Goal: Information Seeking & Learning: Check status

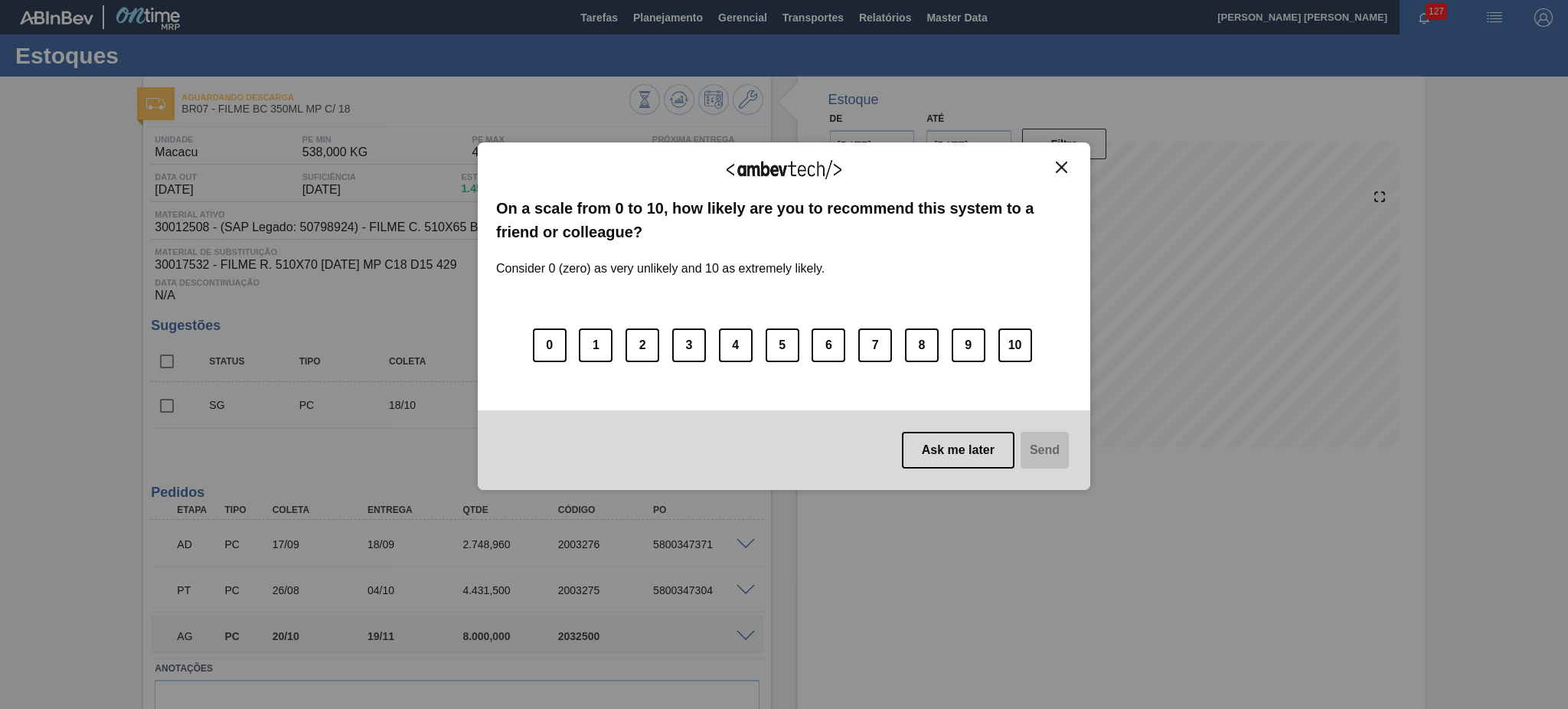
click at [1063, 161] on button "Close" at bounding box center [1061, 167] width 21 height 13
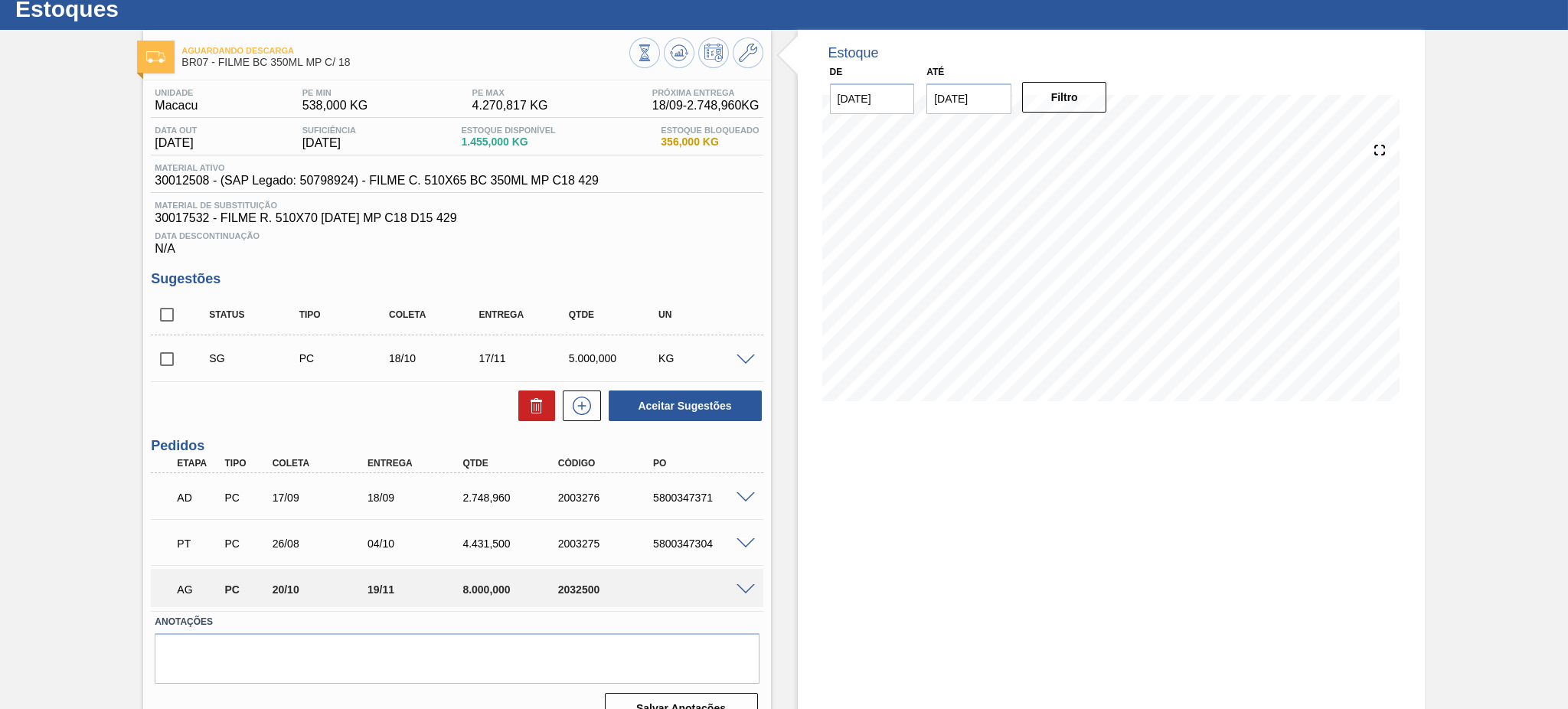
scroll to position [72, 0]
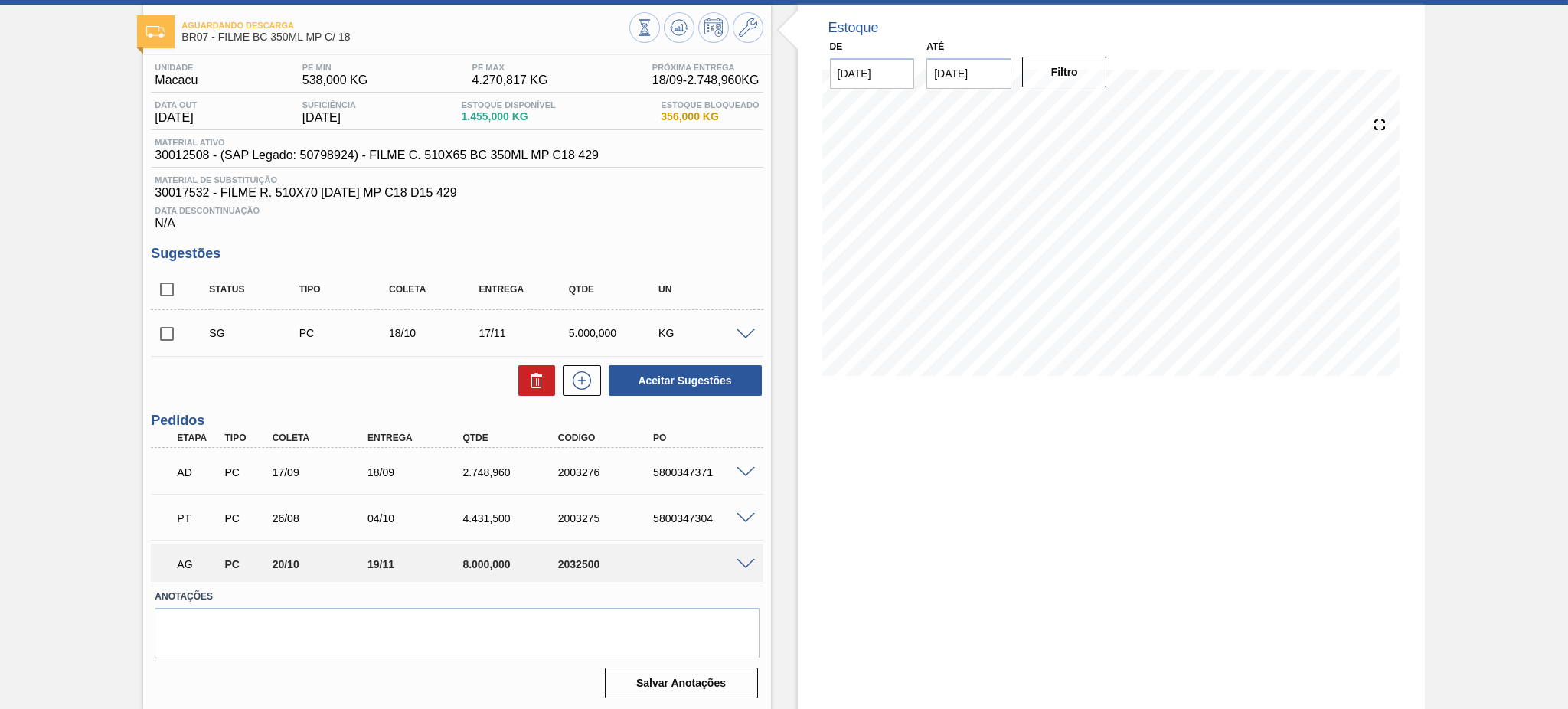
click at [739, 559] on span at bounding box center [746, 565] width 18 height 12
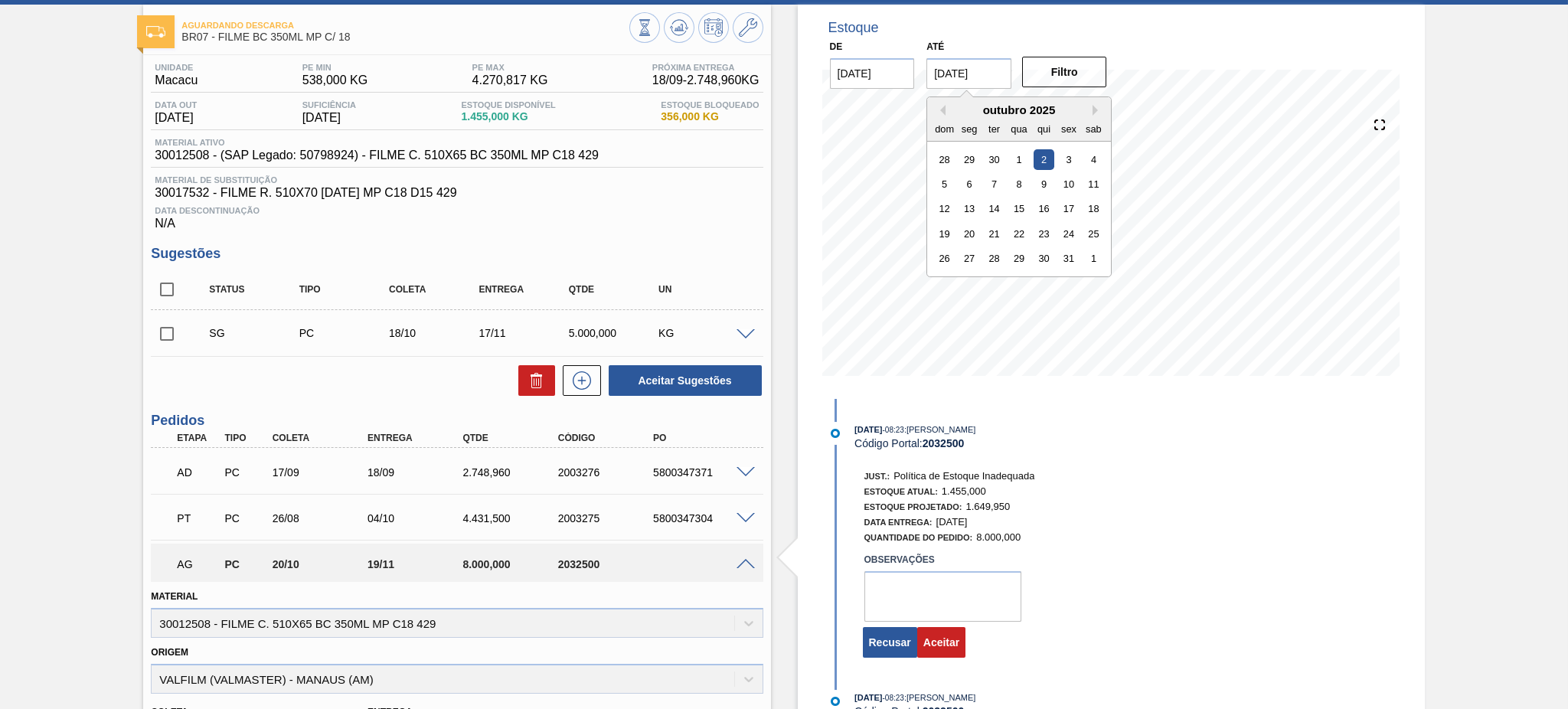
click at [961, 74] on input "02/10/2025" at bounding box center [968, 73] width 85 height 31
click at [1089, 111] on div "outubro 2025" at bounding box center [1019, 110] width 183 height 13
click at [1095, 107] on button "Next Month" at bounding box center [1098, 110] width 11 height 11
click at [1014, 234] on div "24" at bounding box center [1019, 233] width 21 height 21
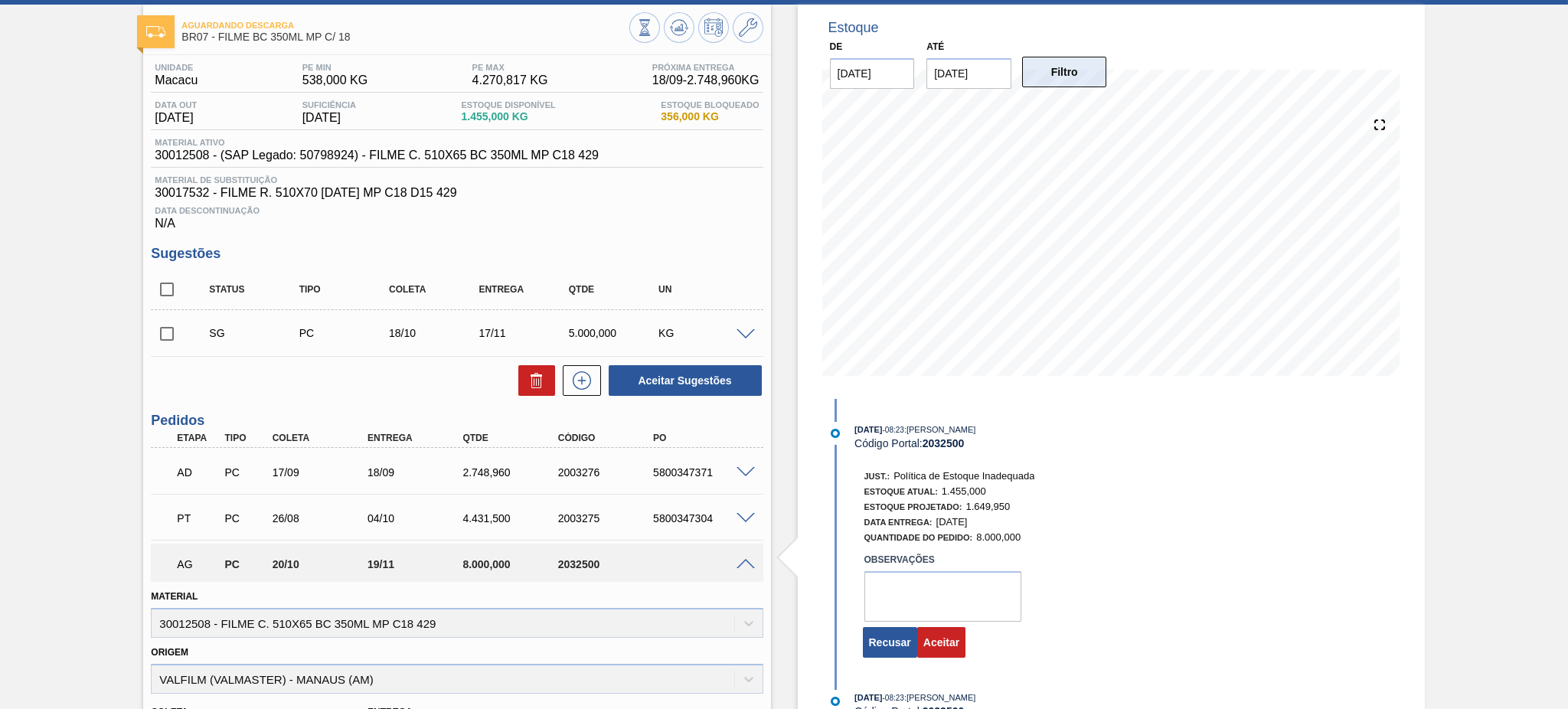
click at [1064, 70] on button "Filtro" at bounding box center [1064, 72] width 85 height 31
click at [952, 78] on input "24/12/2025" at bounding box center [968, 73] width 85 height 31
click at [1100, 111] on button "Next Month" at bounding box center [1098, 110] width 11 height 11
click at [996, 206] on div "17" at bounding box center [994, 208] width 21 height 21
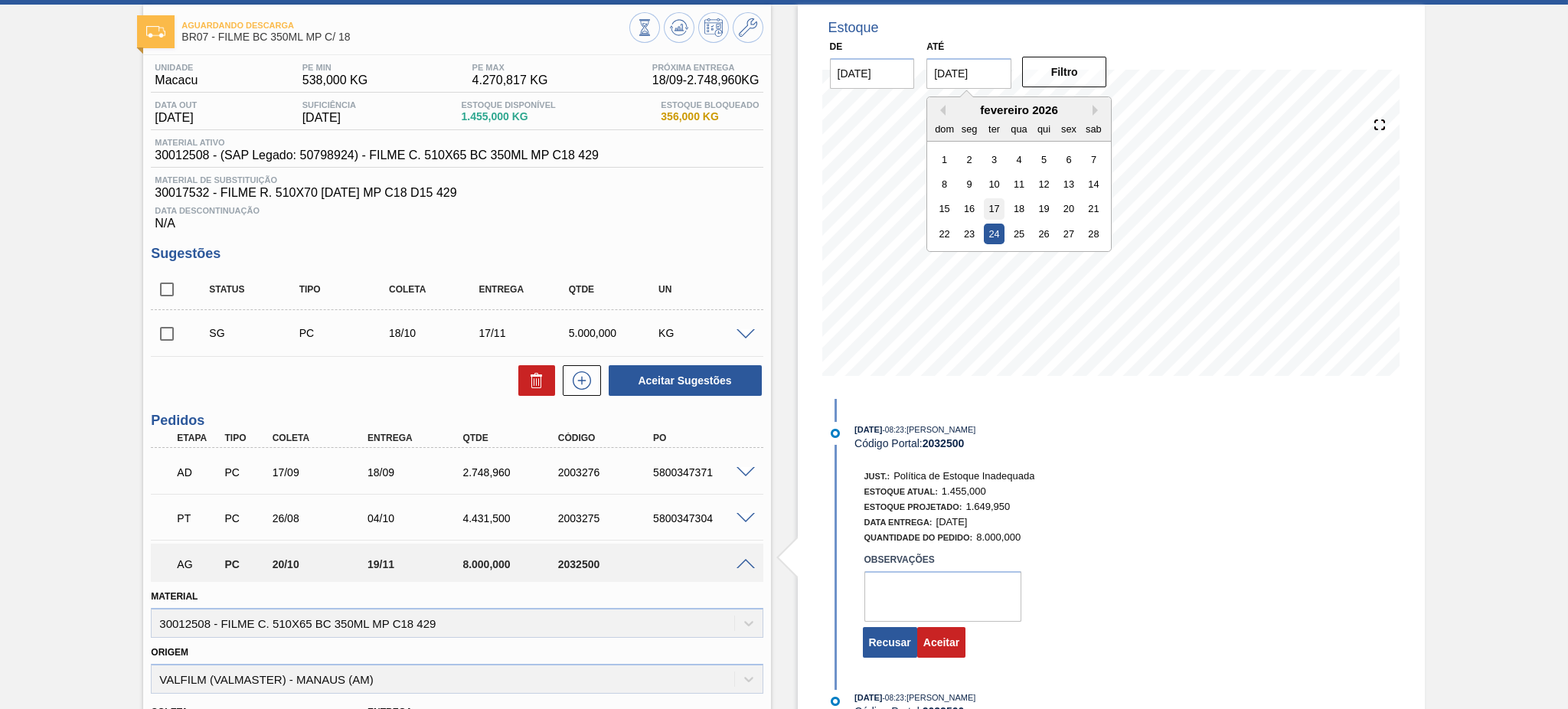
type input "17/02/2026"
click at [1076, 61] on button "Filtro" at bounding box center [1064, 72] width 85 height 31
click at [903, 605] on textarea at bounding box center [942, 596] width 157 height 51
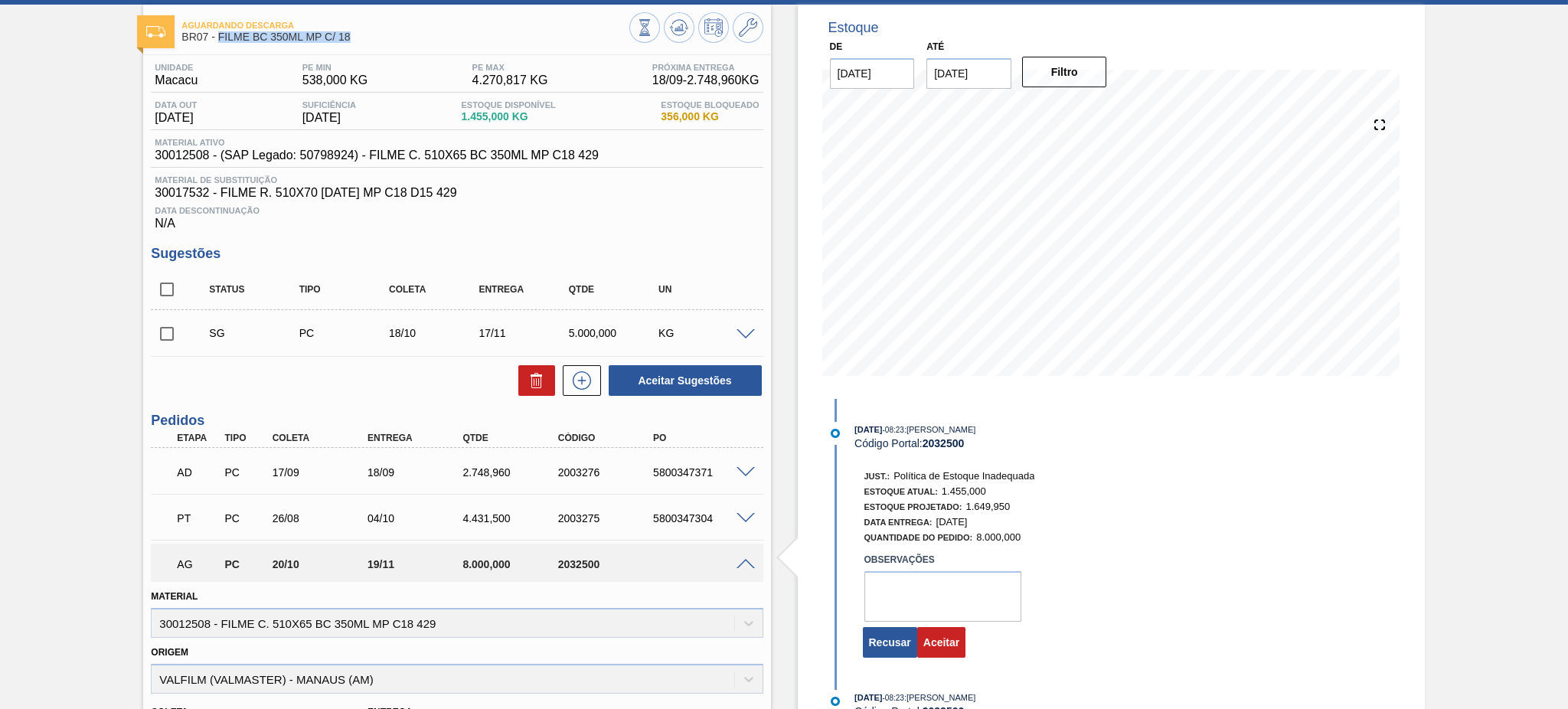
drag, startPoint x: 371, startPoint y: 38, endPoint x: 220, endPoint y: 31, distance: 151.2
click at [220, 31] on span "BR07 - FILME BC 350ML MP C/ 18" at bounding box center [405, 37] width 447 height 12
copy span "FILME BC 350ML MP C/ 18"
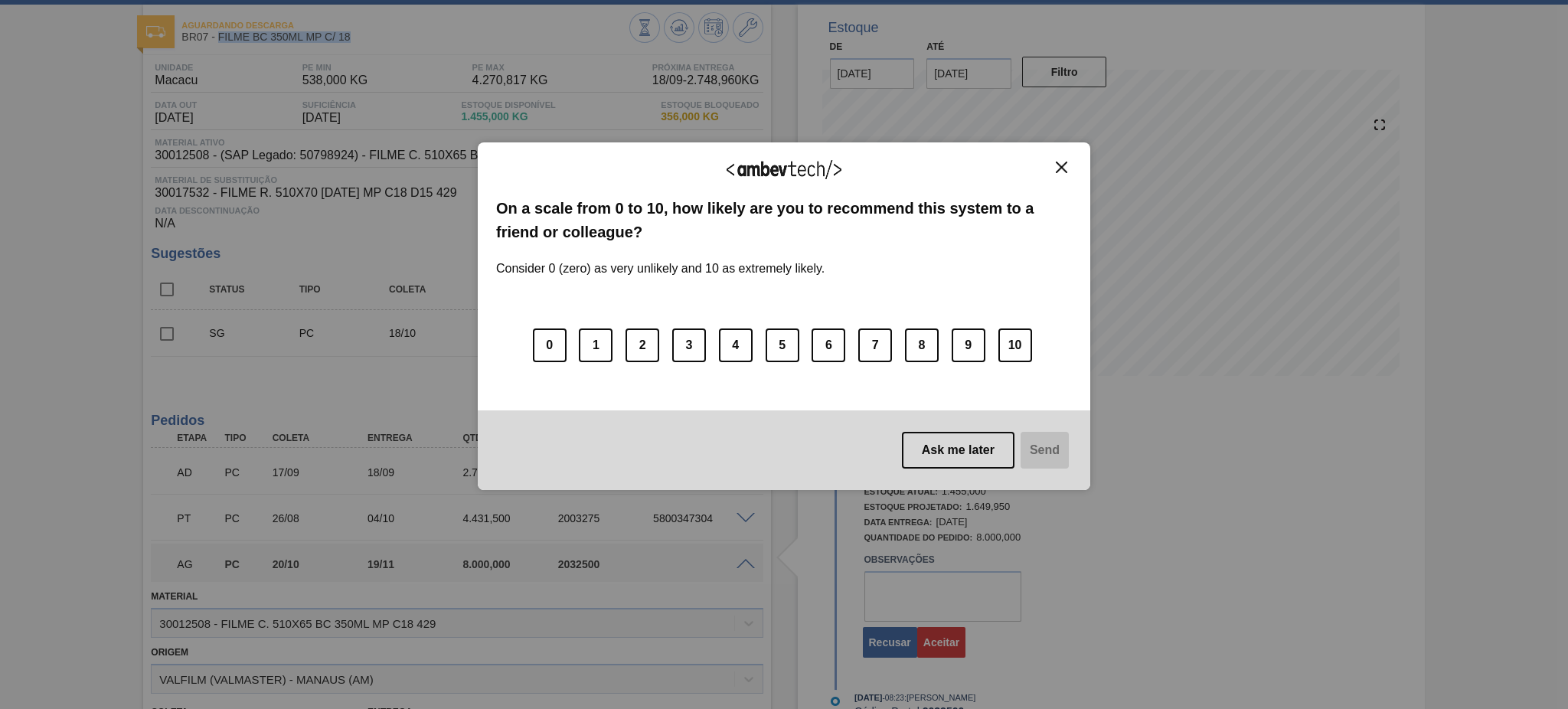
click at [1067, 167] on button "Close" at bounding box center [1061, 167] width 21 height 13
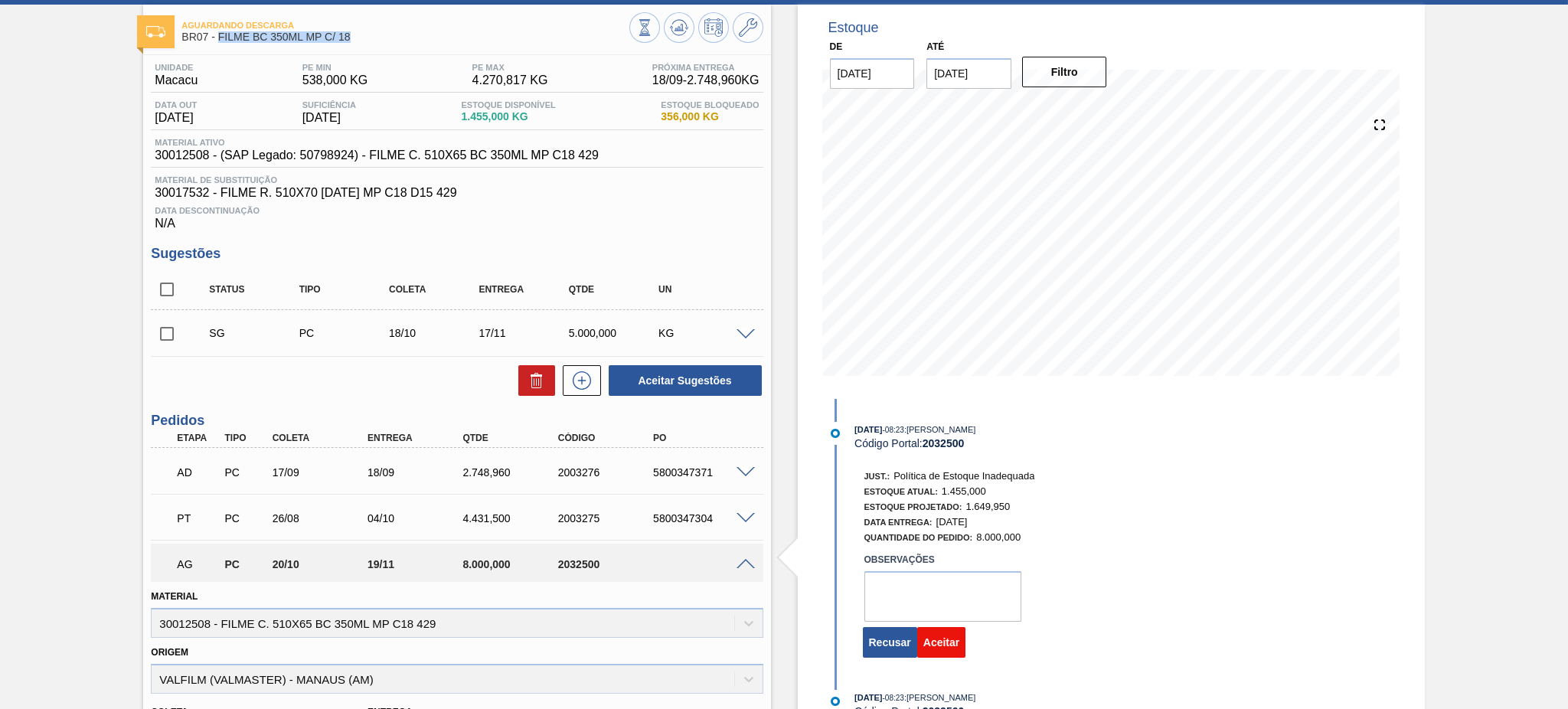
click at [950, 656] on button "Aceitar" at bounding box center [941, 642] width 48 height 31
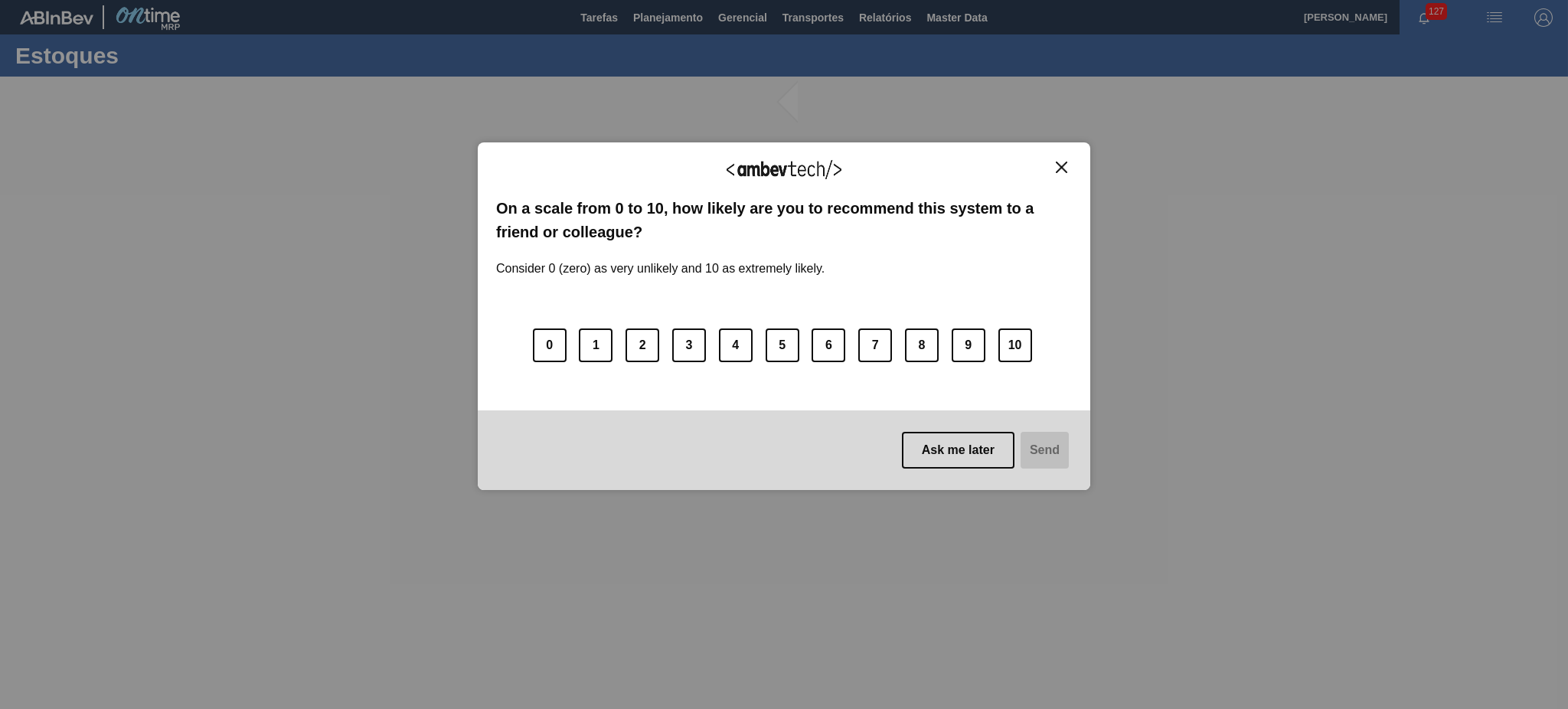
click at [1064, 165] on img "Close" at bounding box center [1062, 168] width 12 height 12
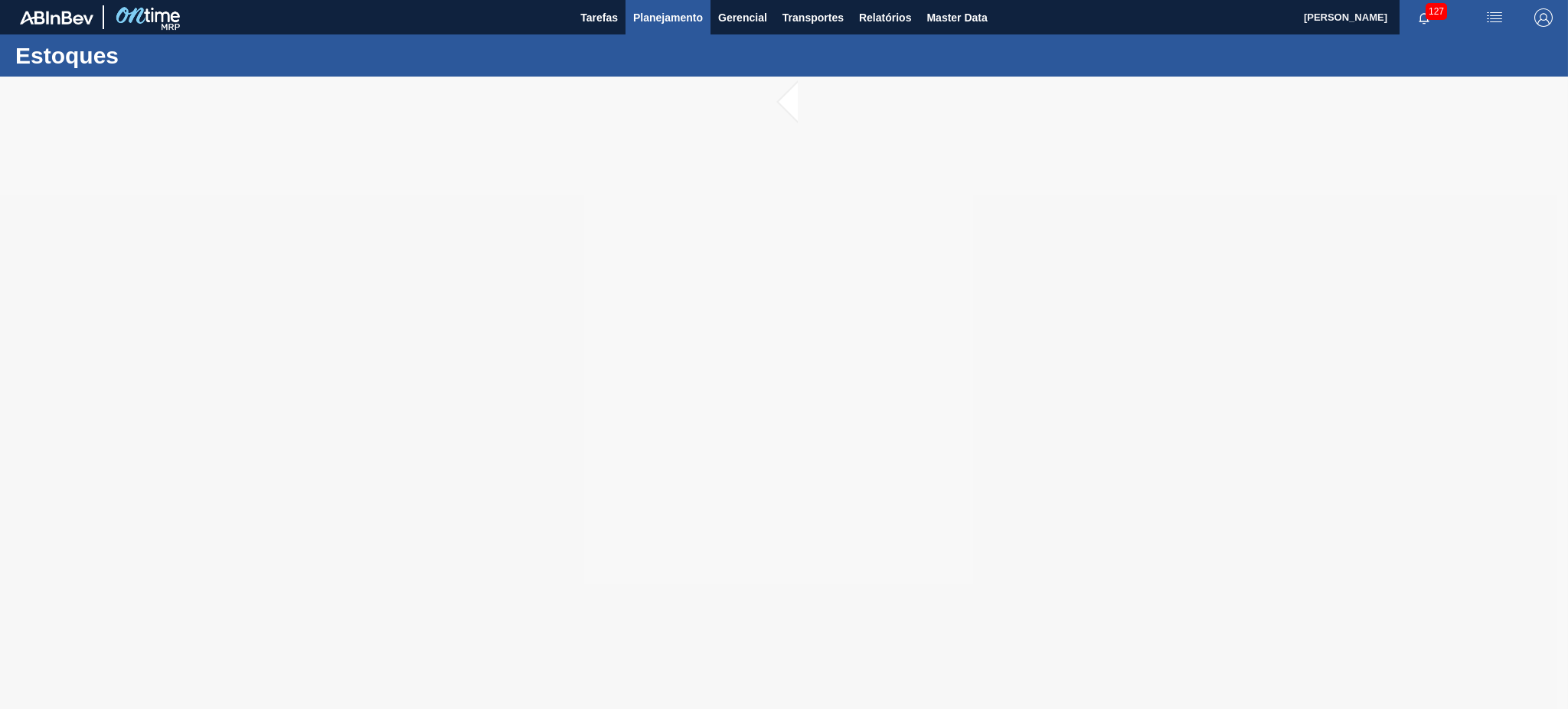
click at [659, 9] on span "Planejamento" at bounding box center [668, 17] width 70 height 18
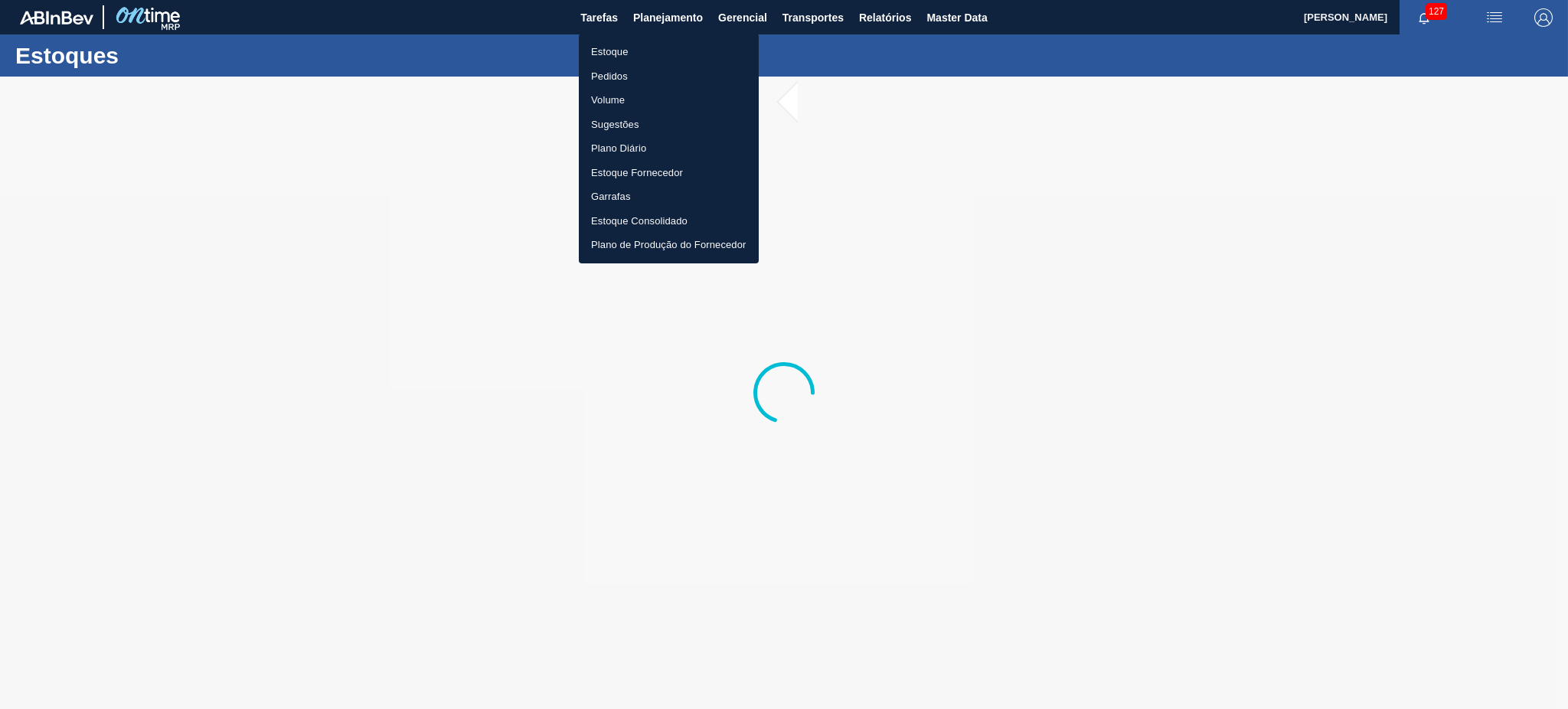
click at [660, 50] on li "Estoque" at bounding box center [669, 52] width 179 height 25
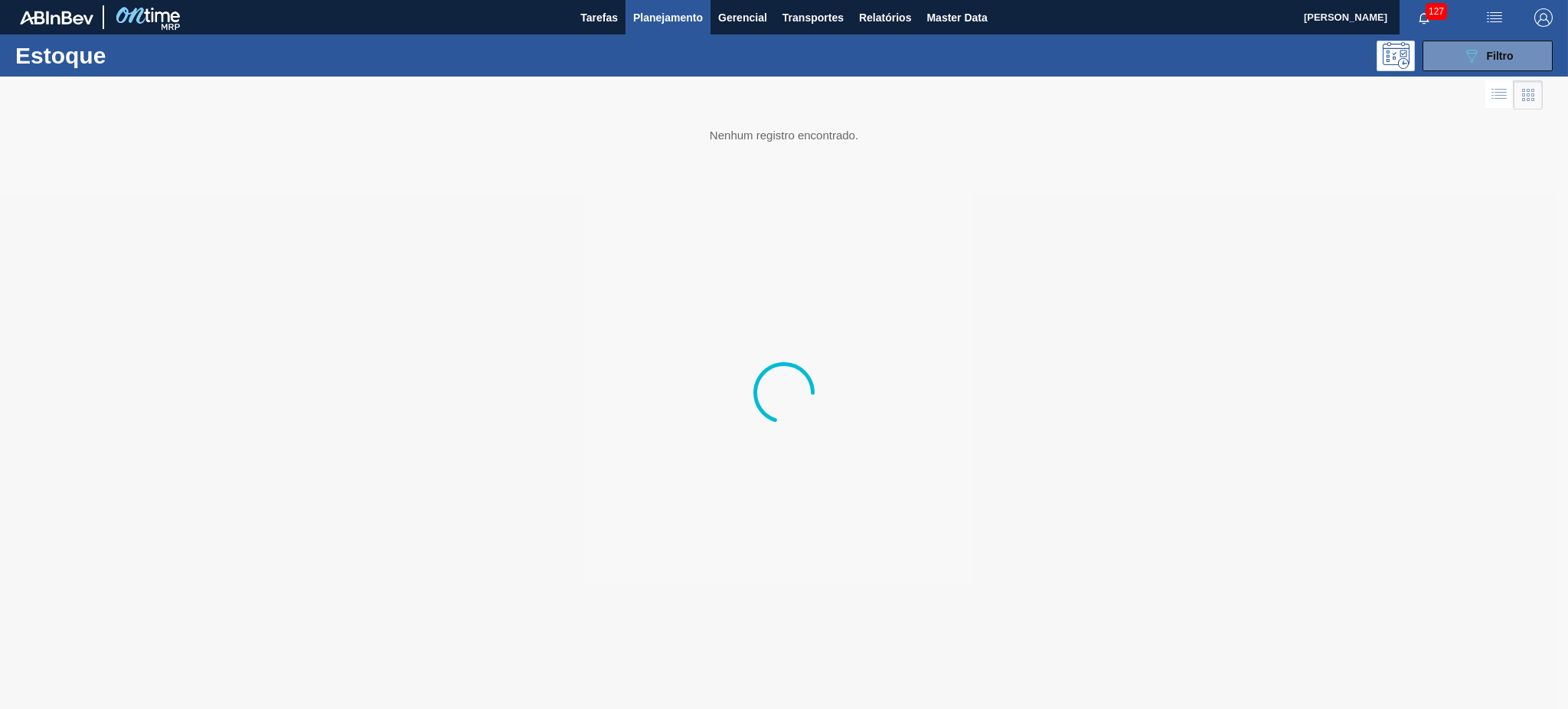
click at [1488, 35] on div "Estoque 089F7B8B-B2A5-4AFE-B5C0-19BA573D28AC Filtro" at bounding box center [784, 56] width 1568 height 42
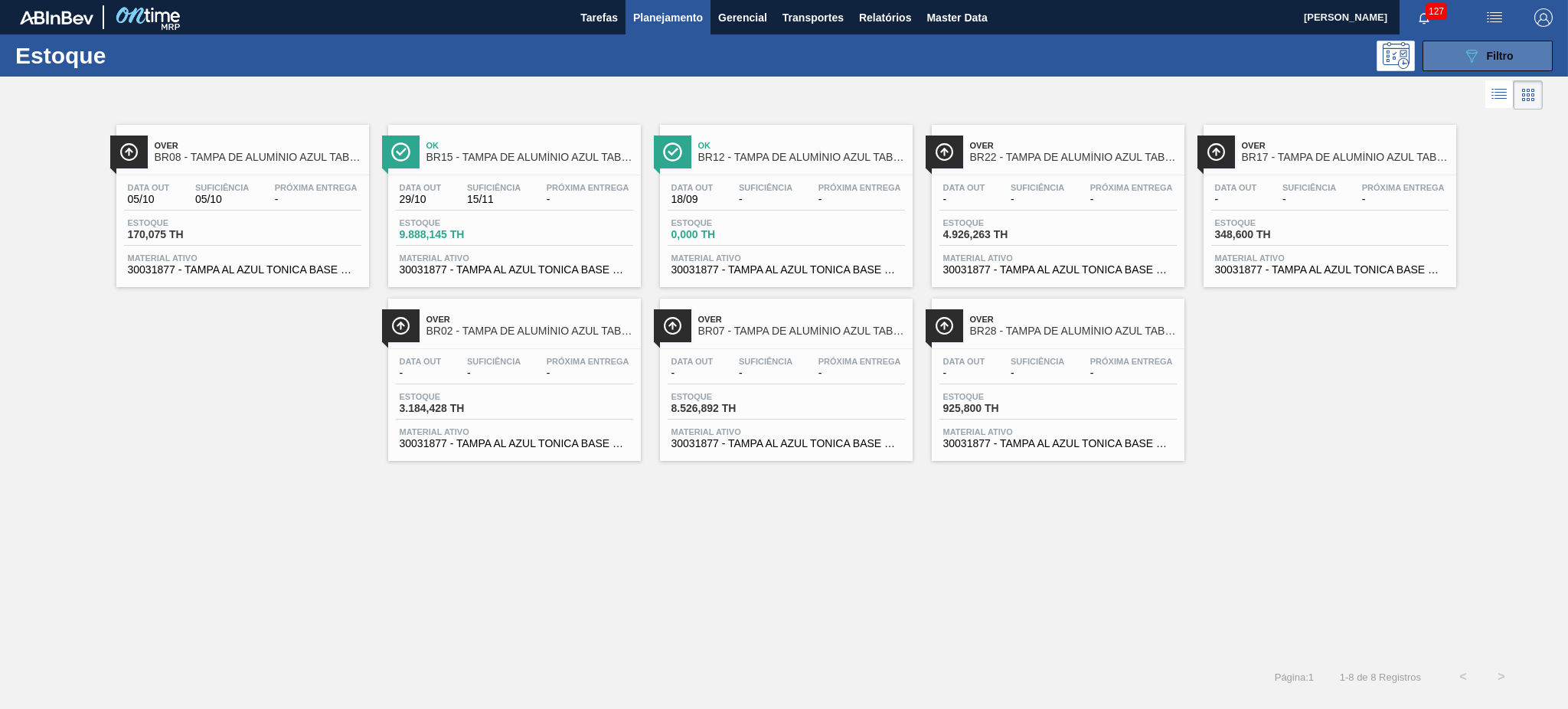
click at [1478, 63] on icon "089F7B8B-B2A5-4AFE-B5C0-19BA573D28AC" at bounding box center [1471, 56] width 18 height 18
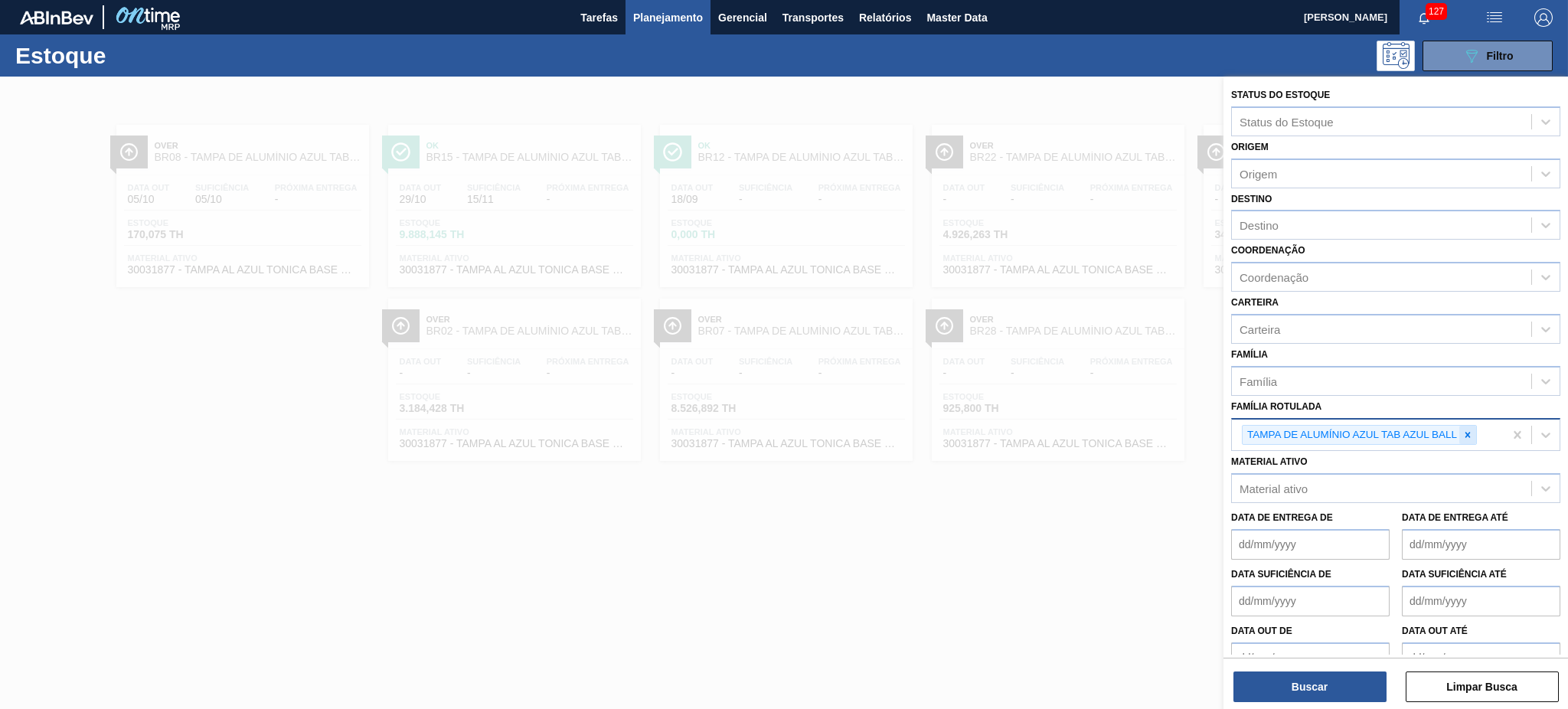
click at [1463, 434] on icon at bounding box center [1467, 435] width 11 height 11
paste Rotulada "FILME BC 350ML MP C/ 18"
type Rotulada "FILME BC 350ML MP C/ 18"
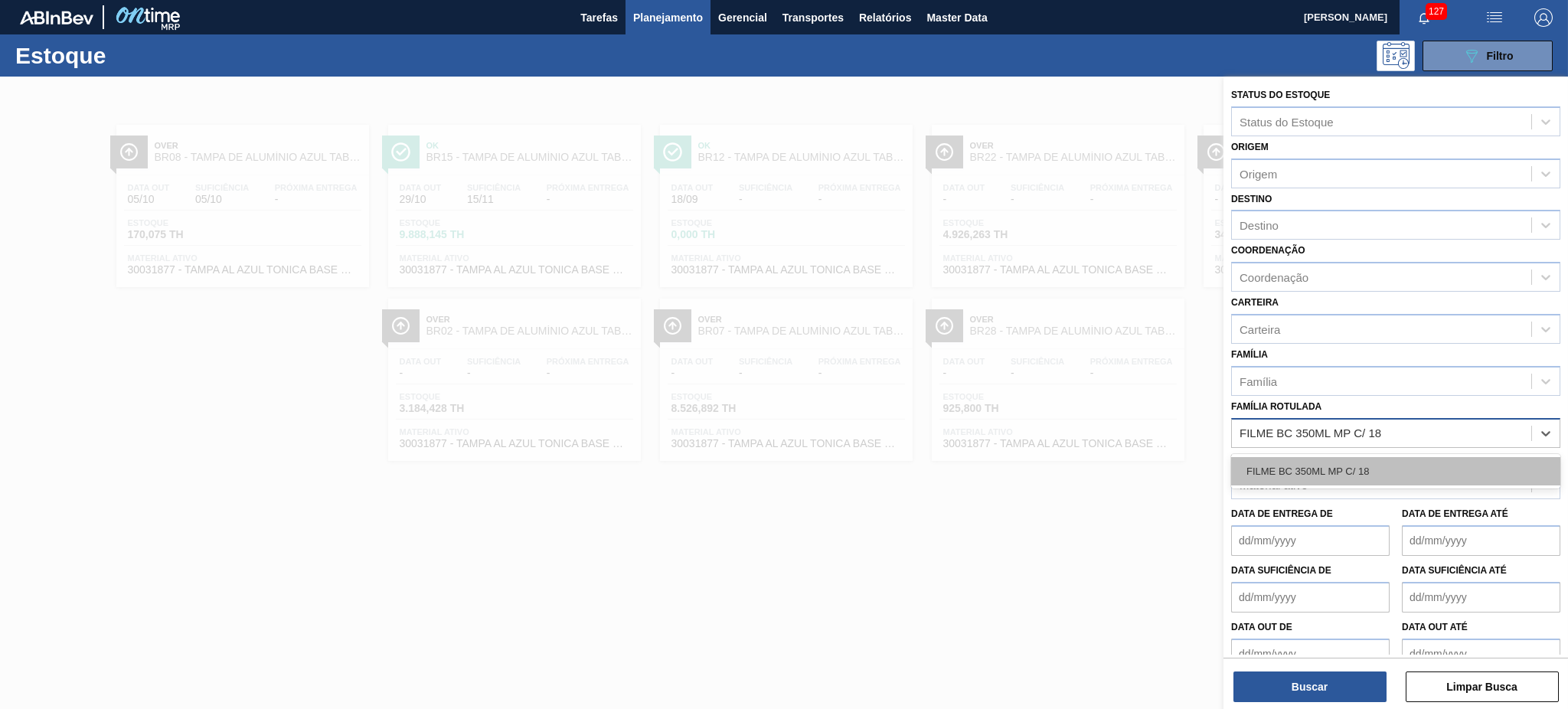
click at [1385, 478] on div "FILME BC 350ML MP C/ 18" at bounding box center [1396, 471] width 329 height 28
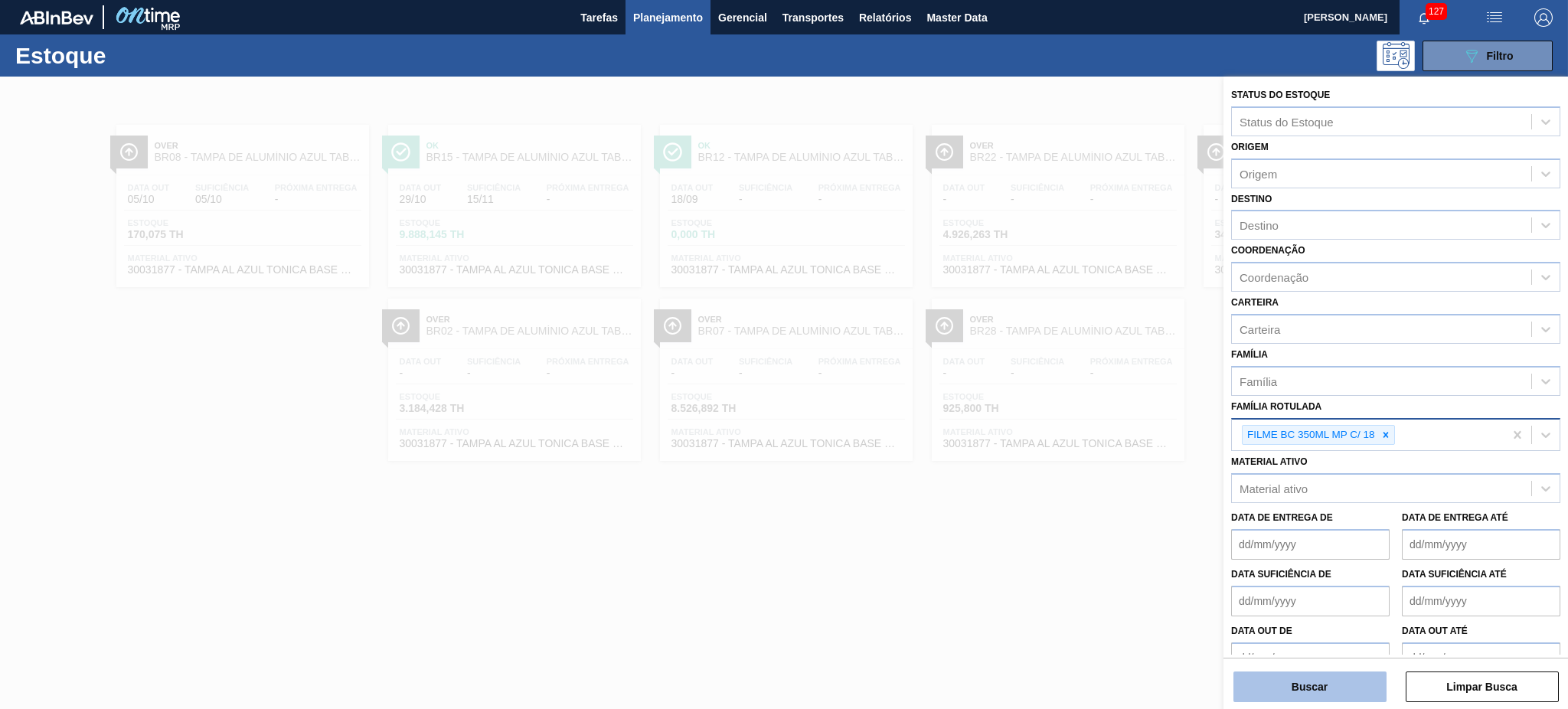
click at [1320, 680] on button "Buscar" at bounding box center [1310, 686] width 154 height 31
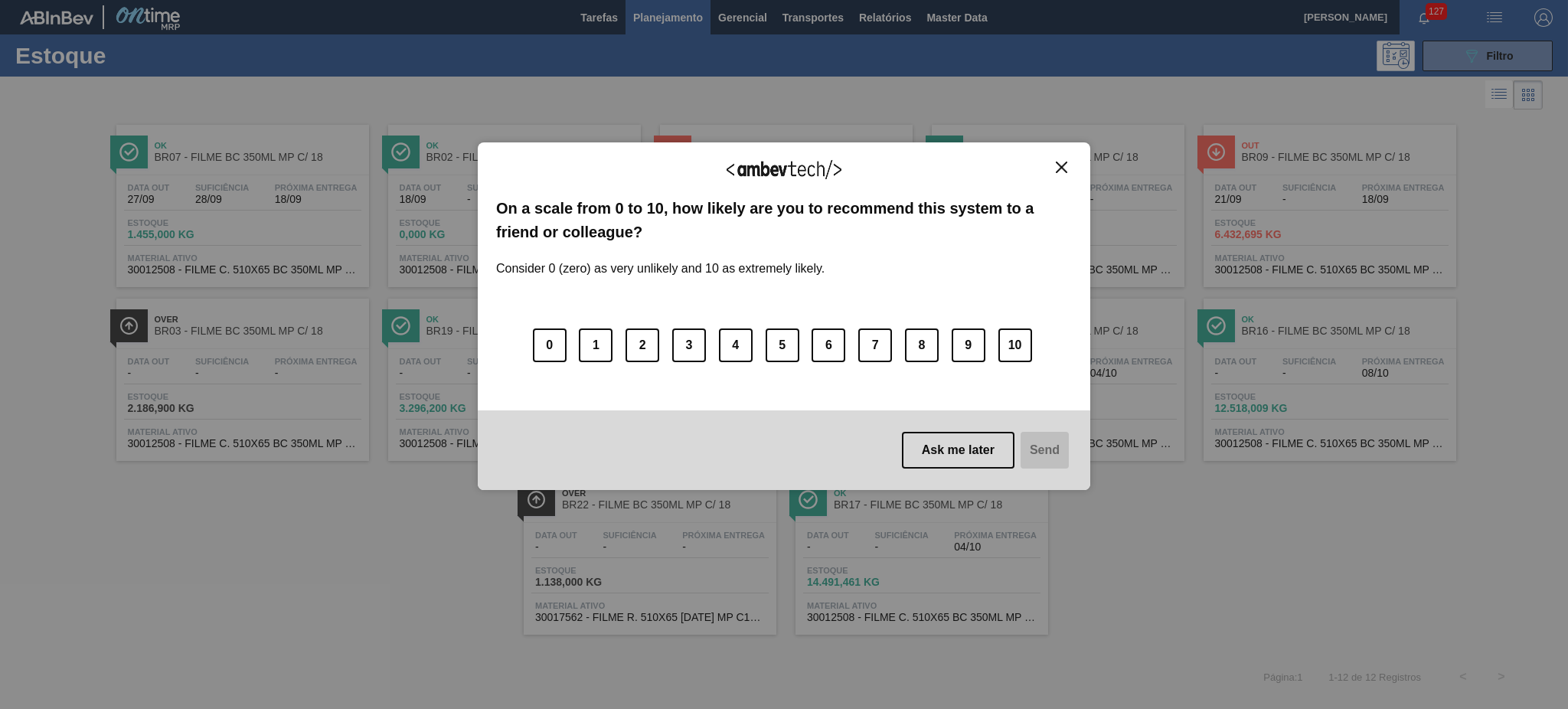
click at [1071, 166] on button "Close" at bounding box center [1061, 167] width 21 height 13
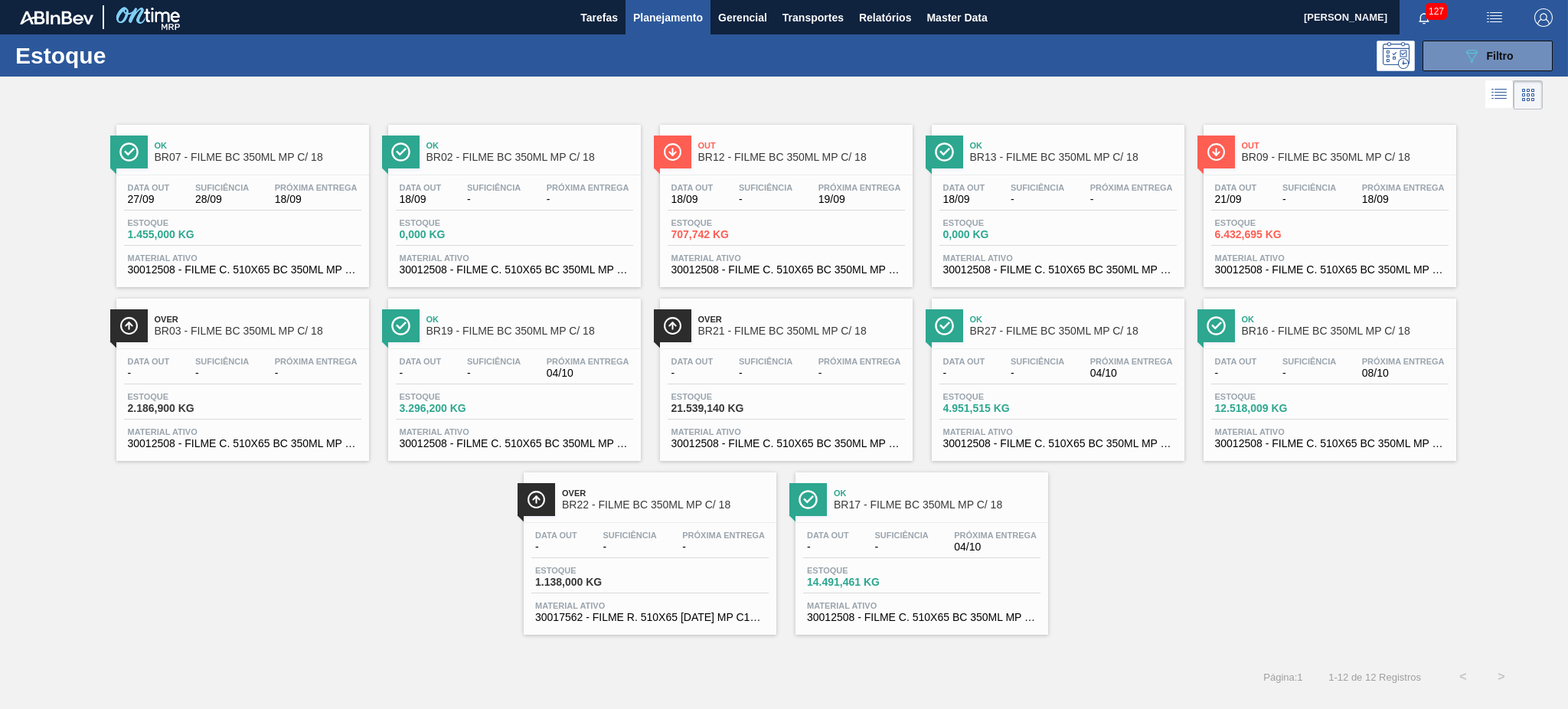
click at [1193, 520] on div "Ok BR07 - FILME BC 350ML MP C/ 18 Data out 27/09 Suficiência 28/09 Próxima Entr…" at bounding box center [784, 374] width 1568 height 522
